Goal: Task Accomplishment & Management: Use online tool/utility

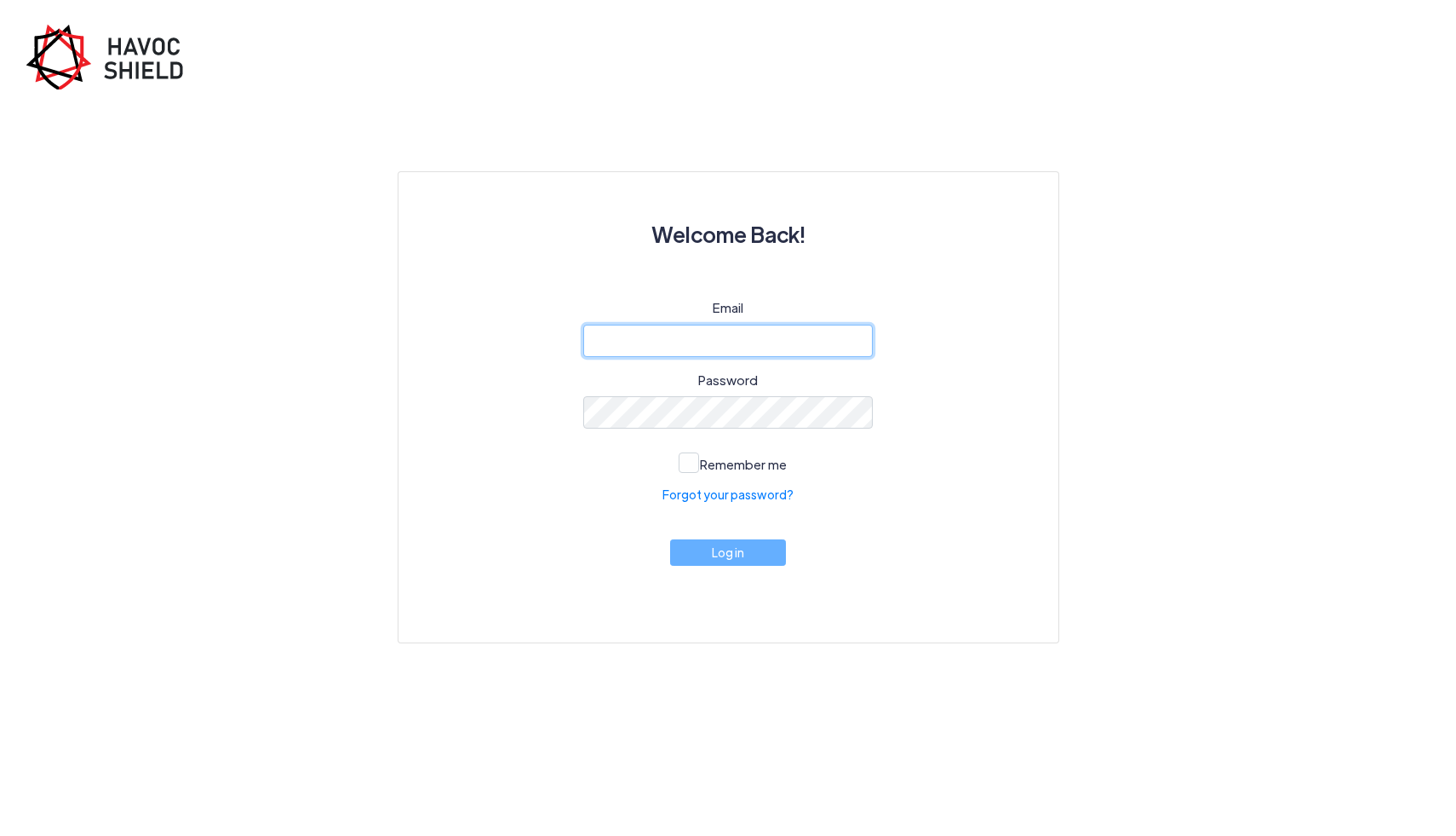
type input "[EMAIL_ADDRESS][DOMAIN_NAME]"
click at [872, 526] on div "Email [EMAIL_ADDRESS][DOMAIN_NAME] Password Remember me Forgot your password? L…" at bounding box center [728, 449] width 578 height 303
click at [728, 553] on button "Log in" at bounding box center [727, 547] width 116 height 26
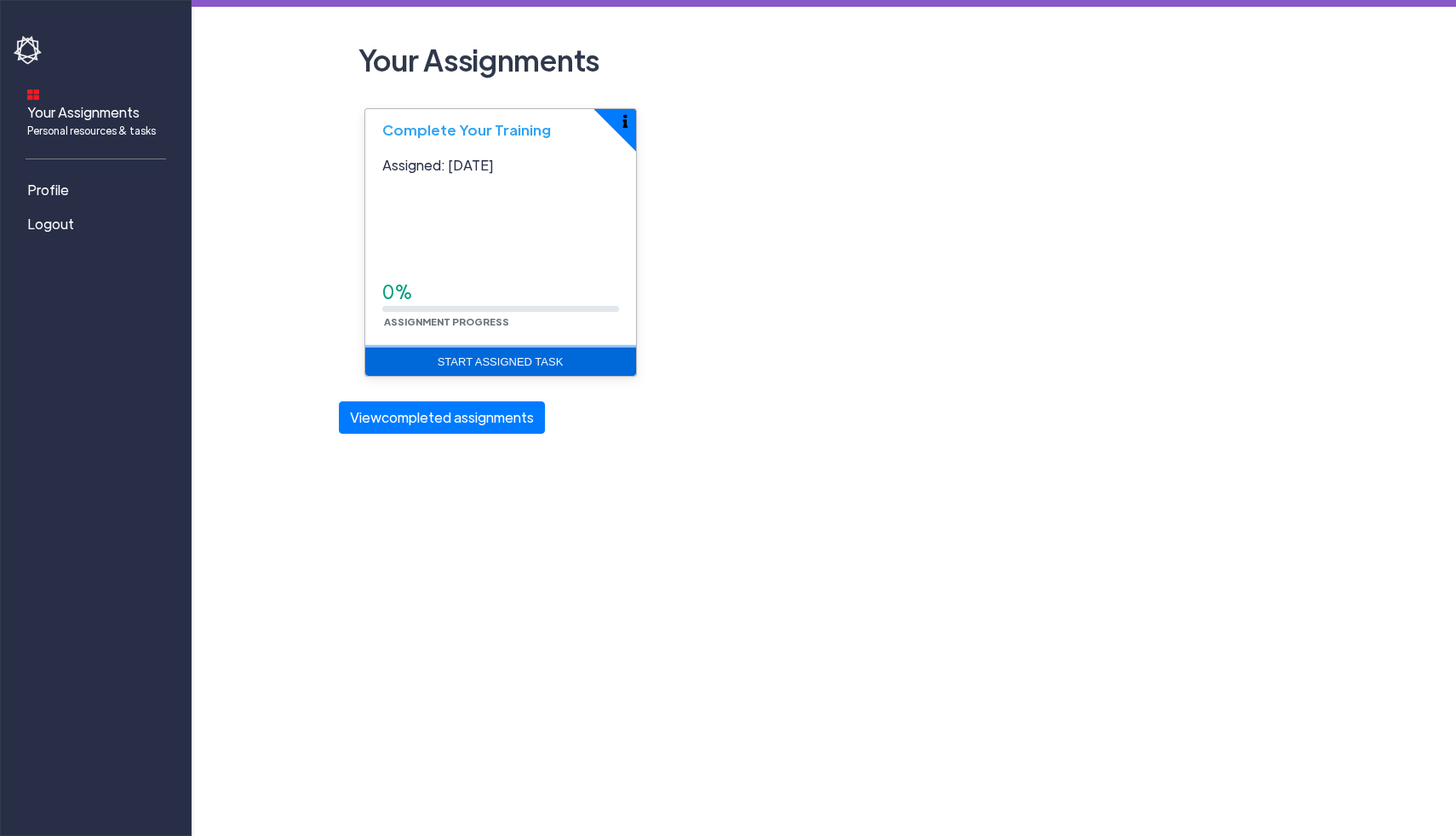
click at [554, 364] on link "Start Assigned Task" at bounding box center [500, 361] width 271 height 29
